Goal: Contribute content

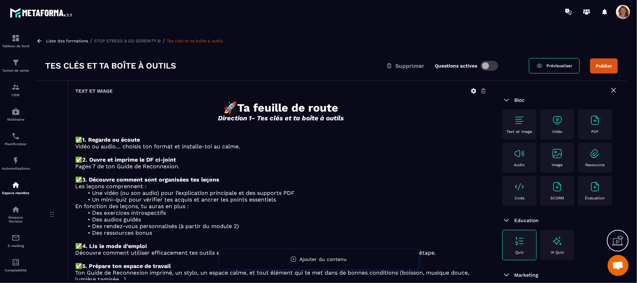
scroll to position [1292, 0]
click at [45, 37] on div "Liste des formations / STOP STRESS & GO SERENITY © / Tes clés et ta boîte à out…" at bounding box center [331, 40] width 590 height 7
click at [40, 41] on icon at bounding box center [39, 41] width 4 height 4
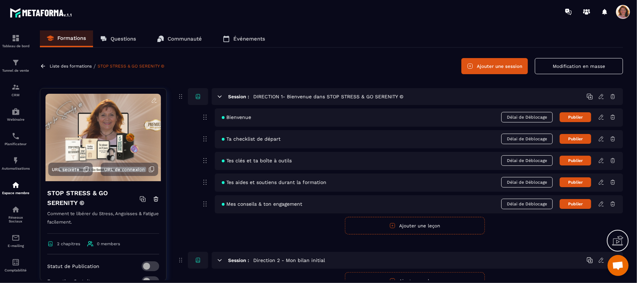
click at [600, 119] on icon at bounding box center [600, 117] width 4 height 5
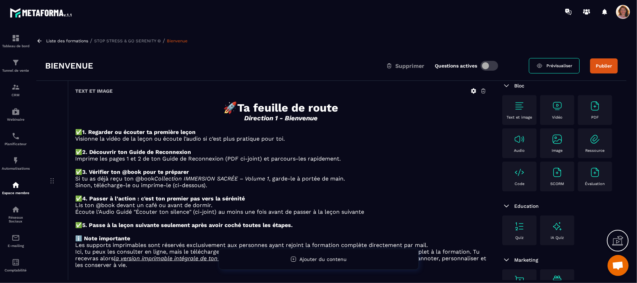
scroll to position [81, 0]
click at [464, 145] on p at bounding box center [280, 145] width 411 height 7
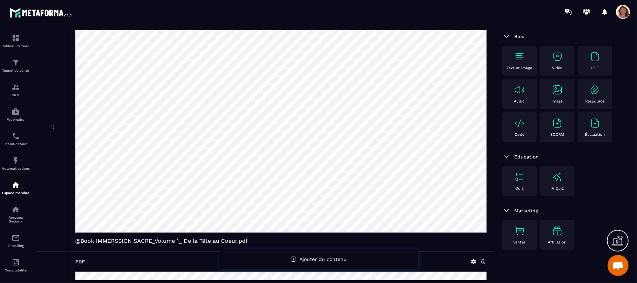
scroll to position [24, 0]
click at [589, 62] on img at bounding box center [594, 56] width 11 height 11
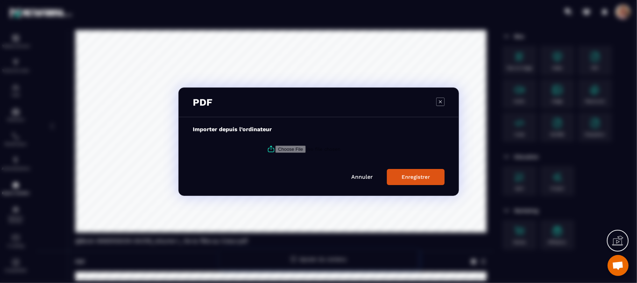
click at [294, 147] on input "Modal window" at bounding box center [322, 148] width 95 height 7
type input "**********"
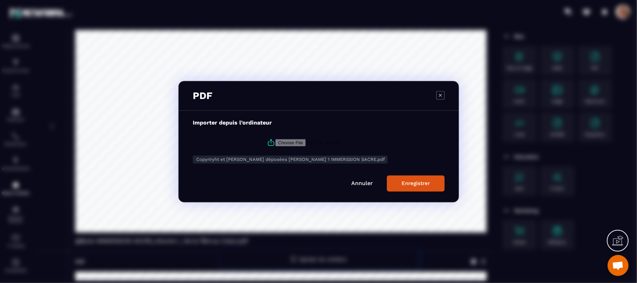
click at [417, 185] on div "Enregistrer" at bounding box center [415, 183] width 28 height 6
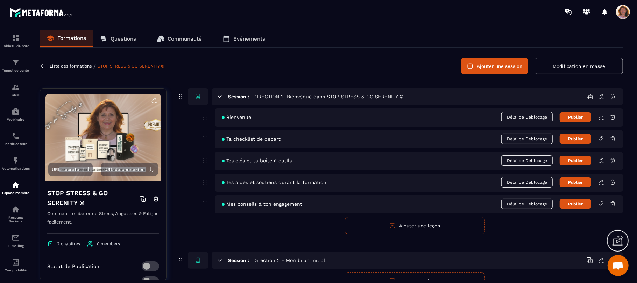
click at [601, 118] on icon at bounding box center [600, 117] width 4 height 5
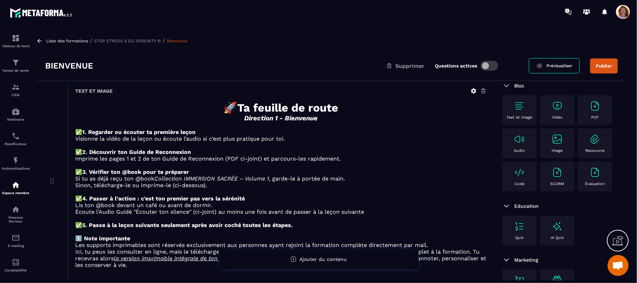
scroll to position [81, 0]
click at [450, 154] on p "✅ 2. Découvrir ton Guide de Reconnexion" at bounding box center [280, 152] width 411 height 7
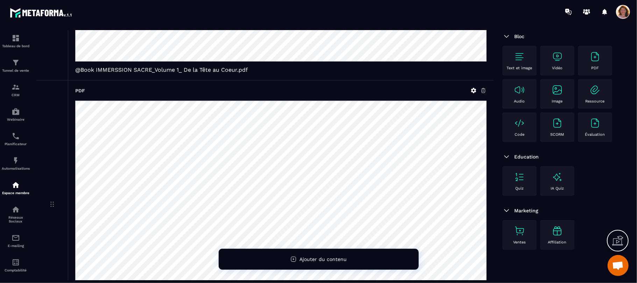
scroll to position [447, 0]
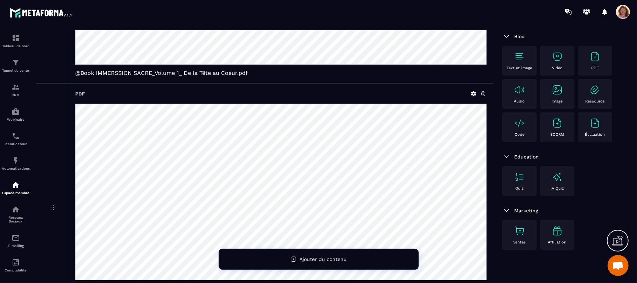
click at [498, 75] on div "Bloc Text et image Vidéo PDF Audio Image Ressource Code SCORM Évaluation Educat…" at bounding box center [559, 143] width 133 height 252
click at [454, 75] on span "@Book IMMERSSION SACRE_Volume 1_ De la Tête au Coeur.pdf" at bounding box center [280, 73] width 411 height 7
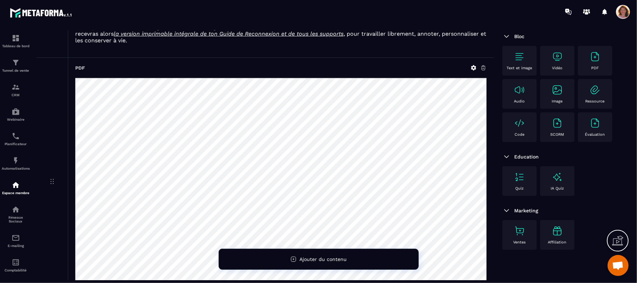
scroll to position [224, 0]
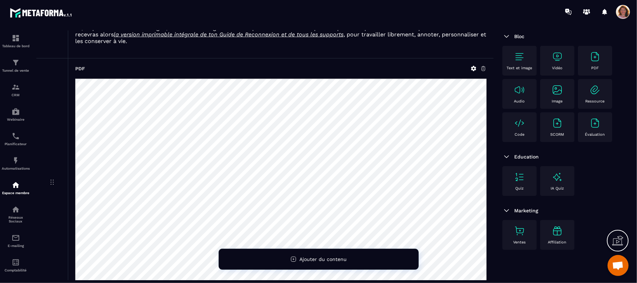
click at [483, 72] on icon at bounding box center [483, 68] width 6 height 6
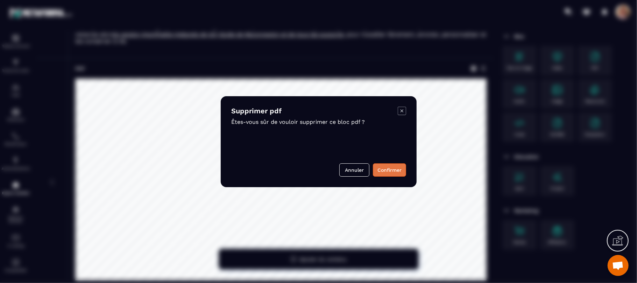
click at [384, 168] on button "Confirmer" at bounding box center [389, 169] width 33 height 13
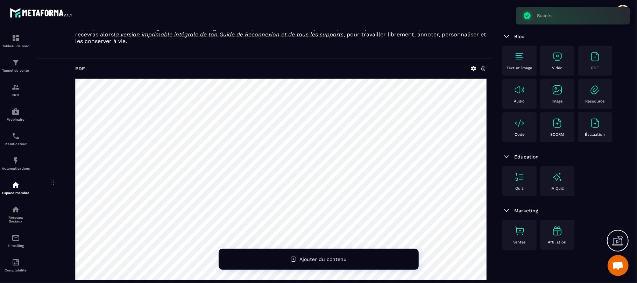
scroll to position [81, 0]
click at [468, 51] on p at bounding box center [280, 47] width 411 height 7
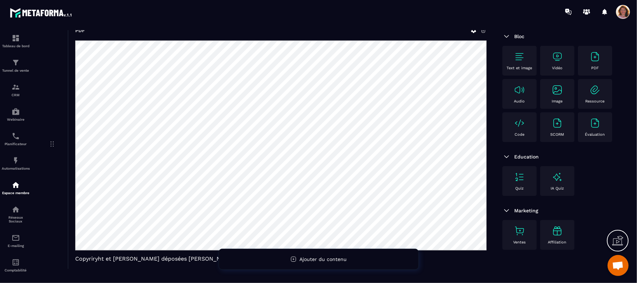
scroll to position [596, 0]
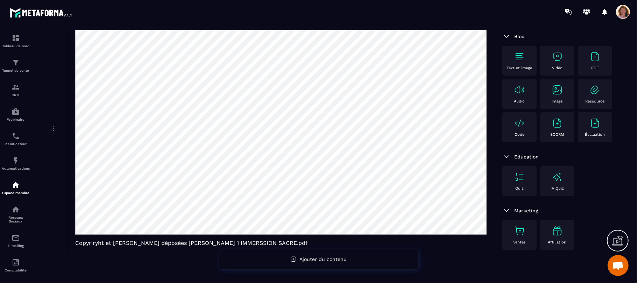
click at [52, 132] on icon at bounding box center [52, 128] width 8 height 8
drag, startPoint x: 52, startPoint y: 134, endPoint x: 49, endPoint y: 37, distance: 97.2
click at [49, 37] on div "PDF Copyriryht et [PERSON_NAME] déposées [PERSON_NAME] 1 IMMERSSION SACRE.pdf" at bounding box center [264, 128] width 457 height 249
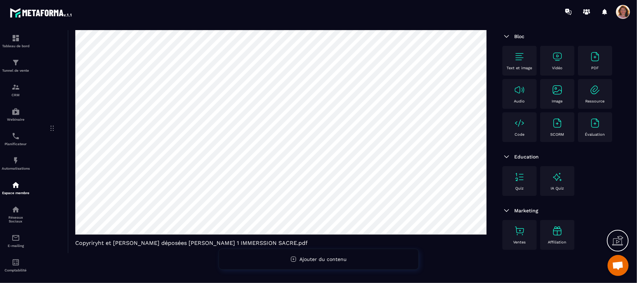
scroll to position [0, 0]
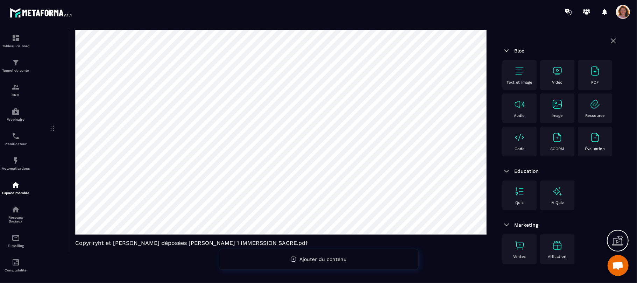
click at [609, 40] on icon at bounding box center [613, 41] width 8 height 8
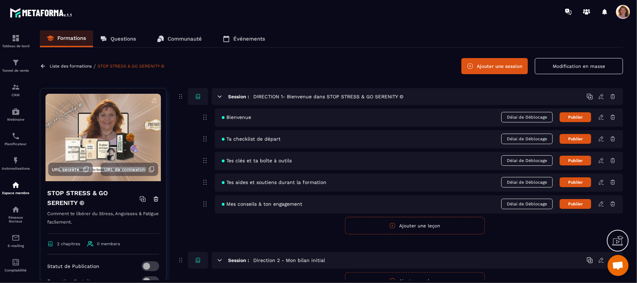
click at [556, 65] on button "Modification en masse" at bounding box center [578, 66] width 88 height 16
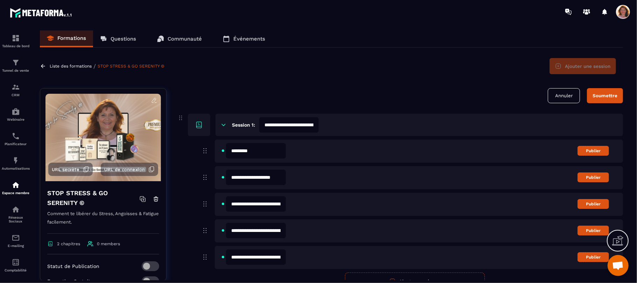
click at [560, 166] on div "********* Publier" at bounding box center [419, 177] width 408 height 23
click at [376, 166] on div "********* Publier" at bounding box center [419, 177] width 408 height 23
click at [566, 93] on button "Annuler" at bounding box center [563, 95] width 32 height 15
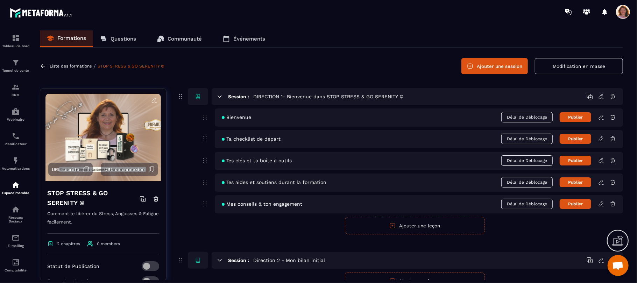
click at [600, 118] on icon at bounding box center [601, 117] width 6 height 6
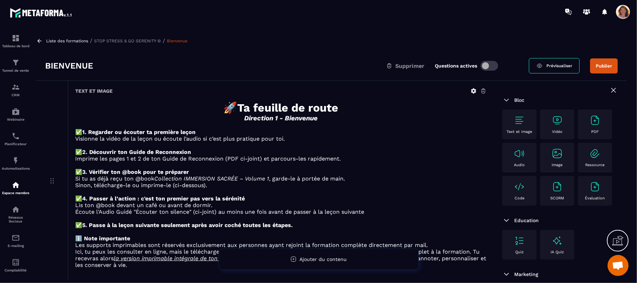
click at [565, 69] on link "Prévisualiser" at bounding box center [554, 65] width 51 height 15
